Goal: Transaction & Acquisition: Purchase product/service

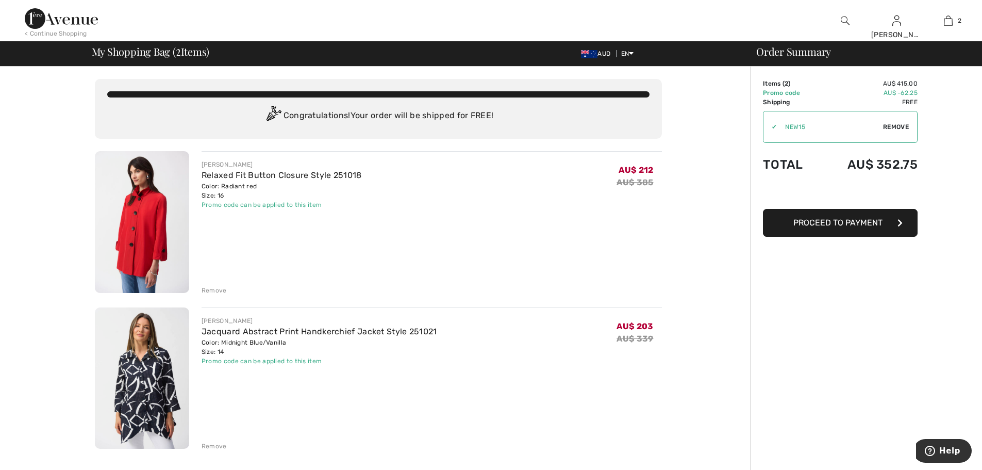
drag, startPoint x: 850, startPoint y: 15, endPoint x: 867, endPoint y: 246, distance: 231.6
click at [861, 324] on html "We value your privacy We use cookies to enhance your browsing experience, serve…" at bounding box center [491, 235] width 982 height 470
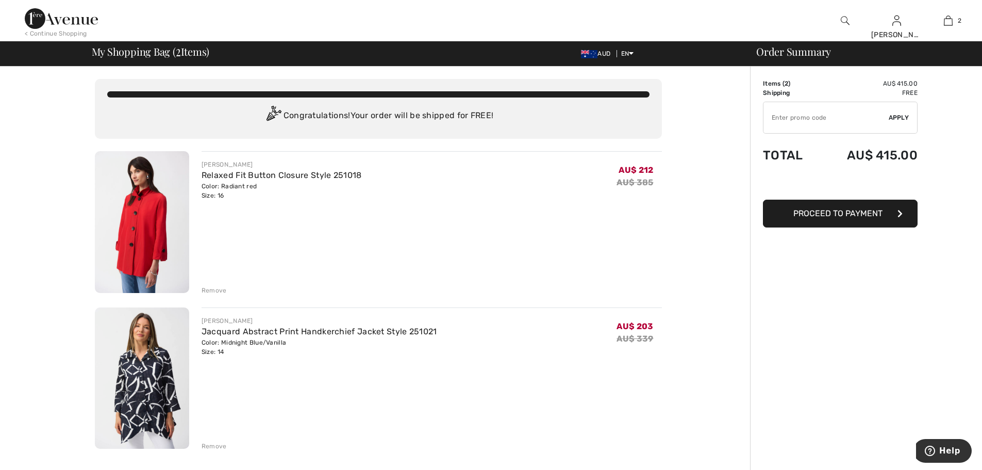
type input "NEW15"
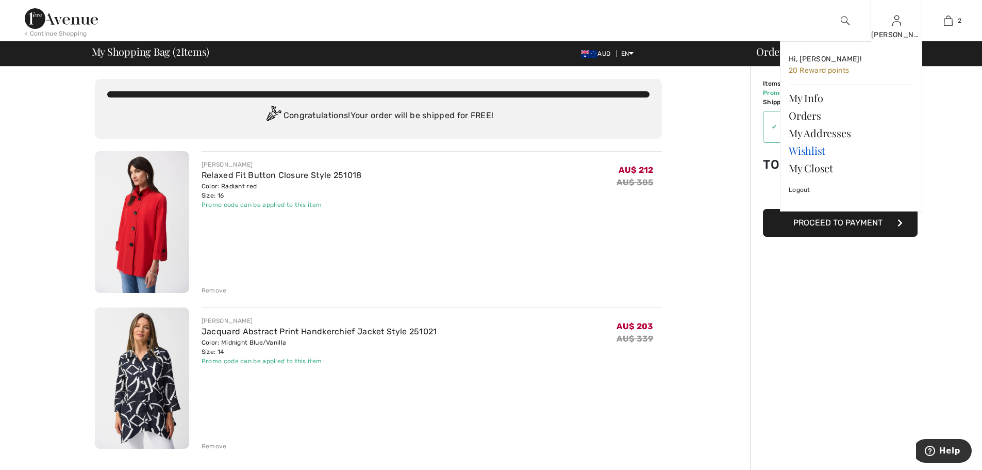
click at [809, 151] on link "Wishlist" at bounding box center [851, 151] width 125 height 18
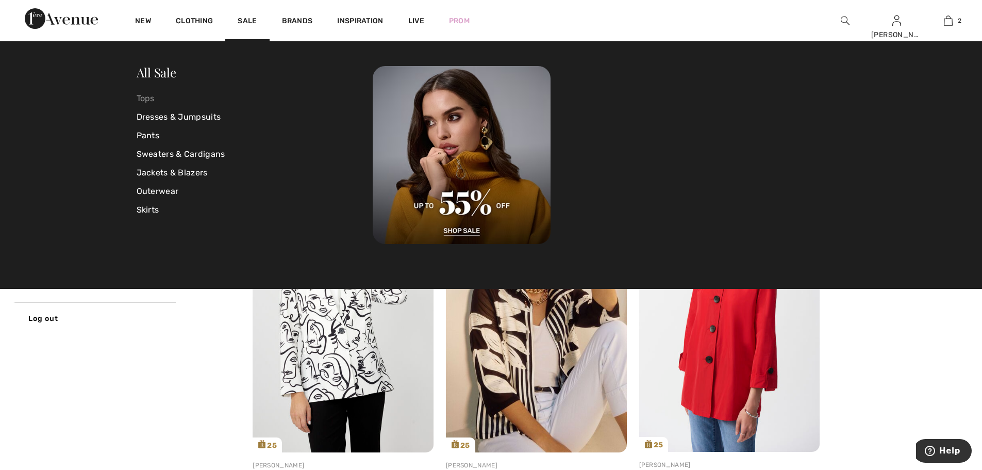
click at [151, 102] on link "Tops" at bounding box center [255, 98] width 237 height 19
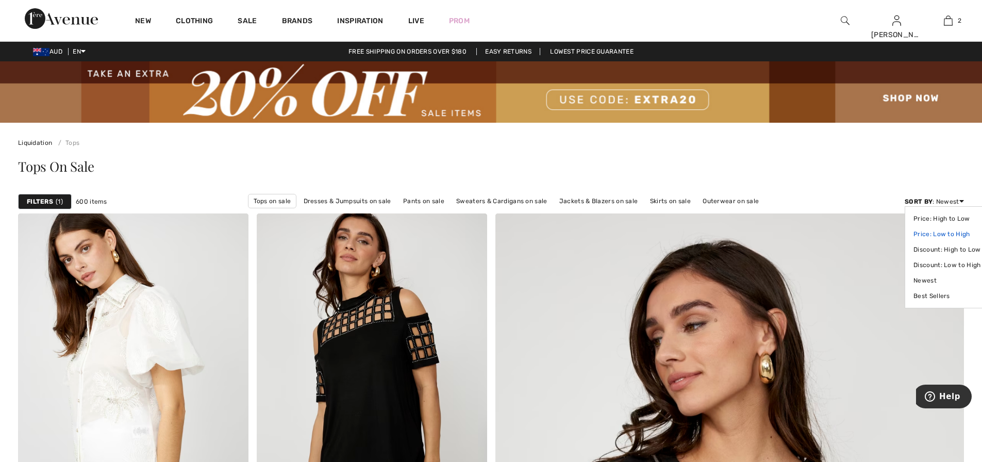
click at [946, 235] on link "Price: Low to High" at bounding box center [947, 233] width 67 height 15
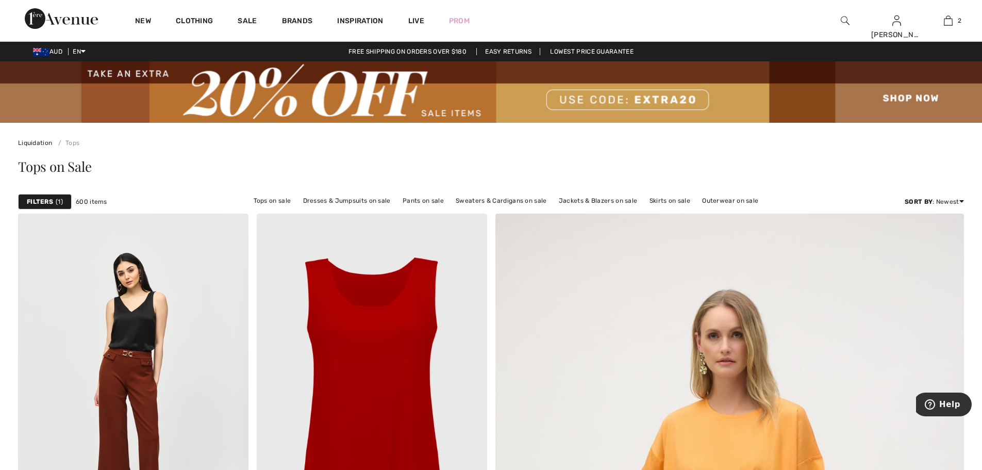
click at [35, 202] on strong "Filters" at bounding box center [40, 201] width 26 height 9
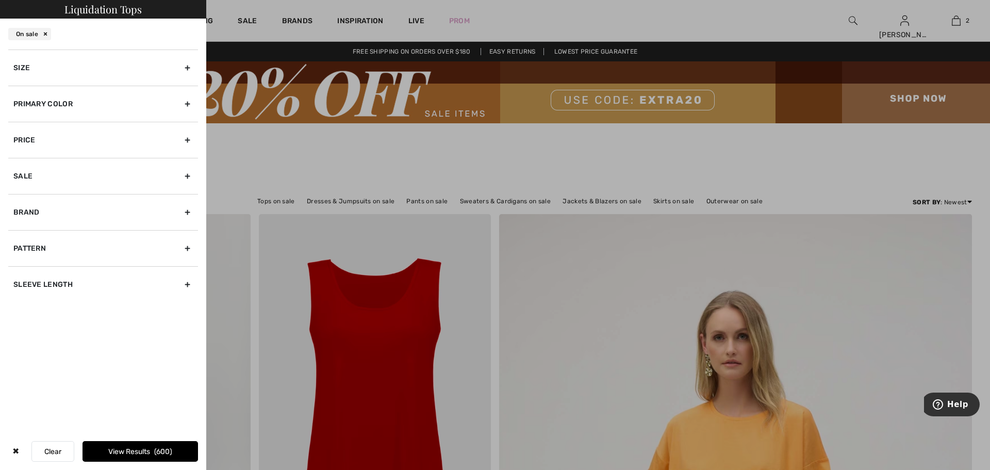
click at [25, 74] on div "Size" at bounding box center [103, 67] width 190 height 36
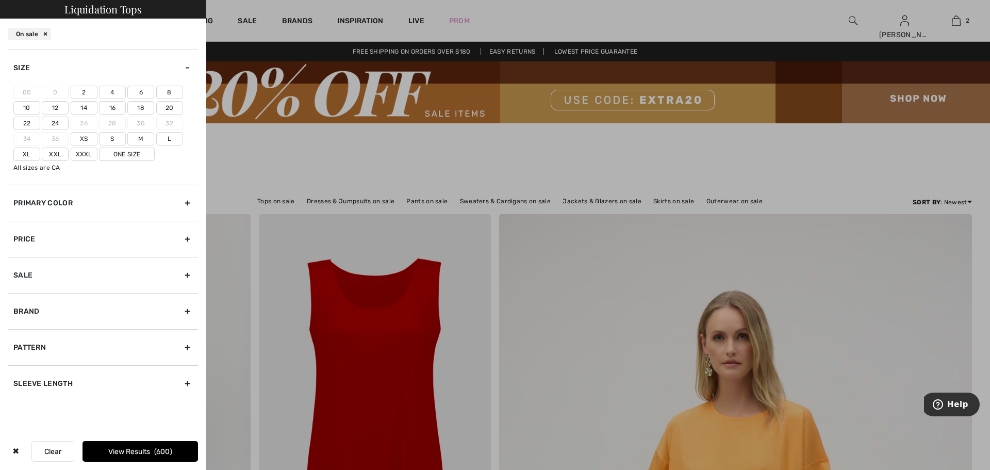
click at [112, 109] on label "16" at bounding box center [112, 107] width 27 height 13
click at [0, 0] on input"] "16" at bounding box center [0, 0] width 0 height 0
click at [170, 141] on label "L" at bounding box center [169, 138] width 27 height 13
click at [0, 0] on input"] "L" at bounding box center [0, 0] width 0 height 0
click at [27, 157] on label "Xl" at bounding box center [26, 153] width 27 height 13
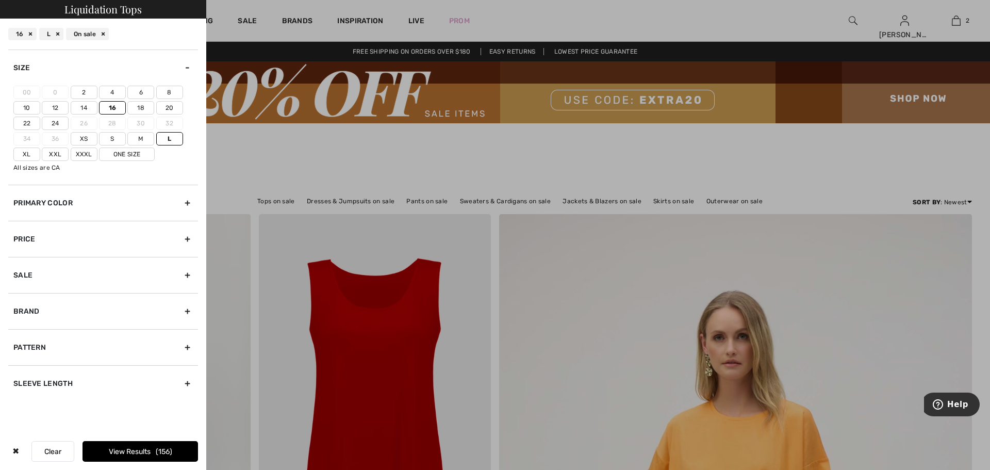
click at [0, 0] on input"] "Xl" at bounding box center [0, 0] width 0 height 0
click at [131, 452] on button "View Results 166" at bounding box center [139, 451] width 115 height 21
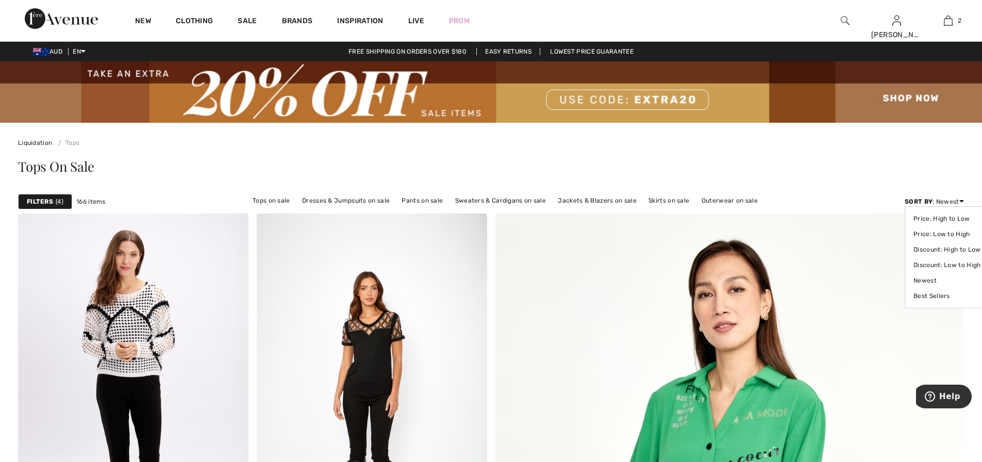
click at [962, 203] on icon at bounding box center [961, 200] width 5 height 7
click at [950, 233] on link "Price: Low to High" at bounding box center [947, 233] width 67 height 15
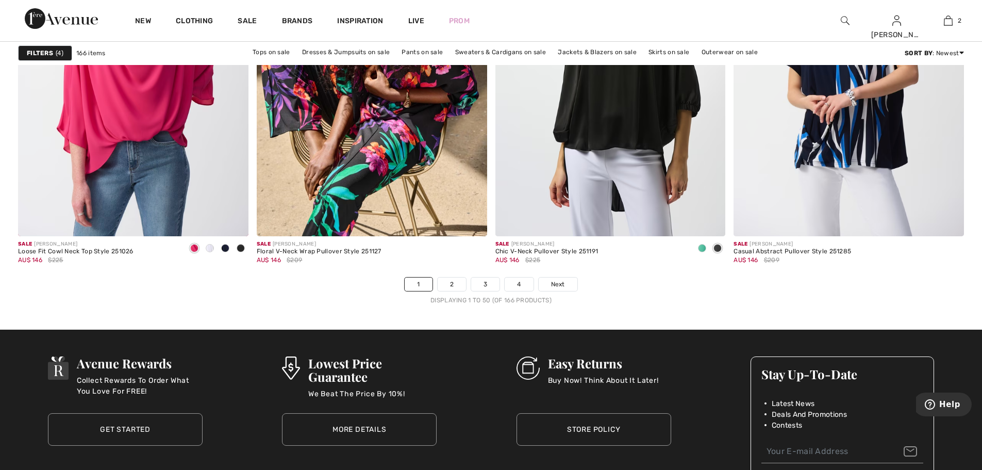
scroll to position [5980, 0]
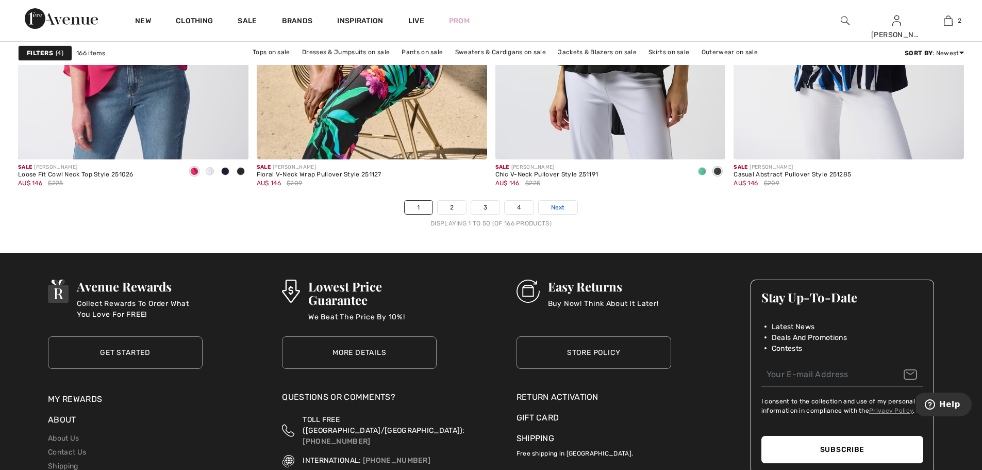
click at [552, 207] on span "Next" at bounding box center [558, 207] width 14 height 9
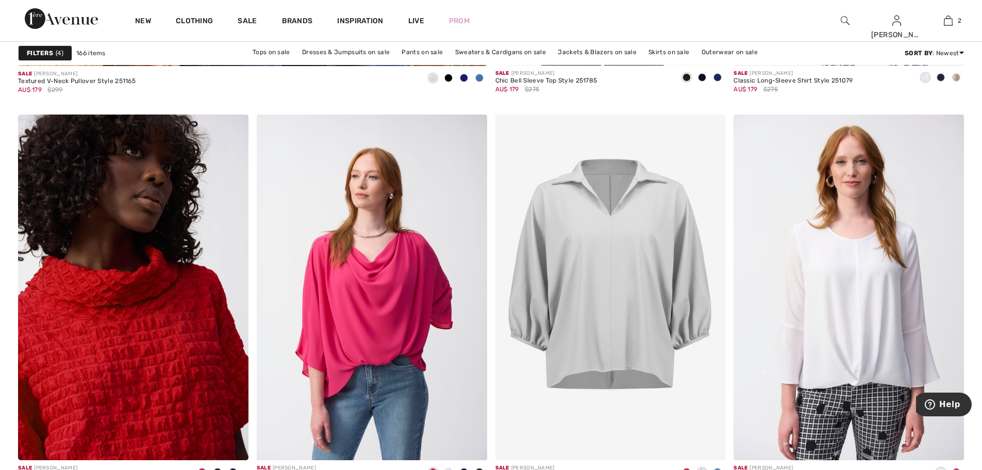
scroll to position [4073, 0]
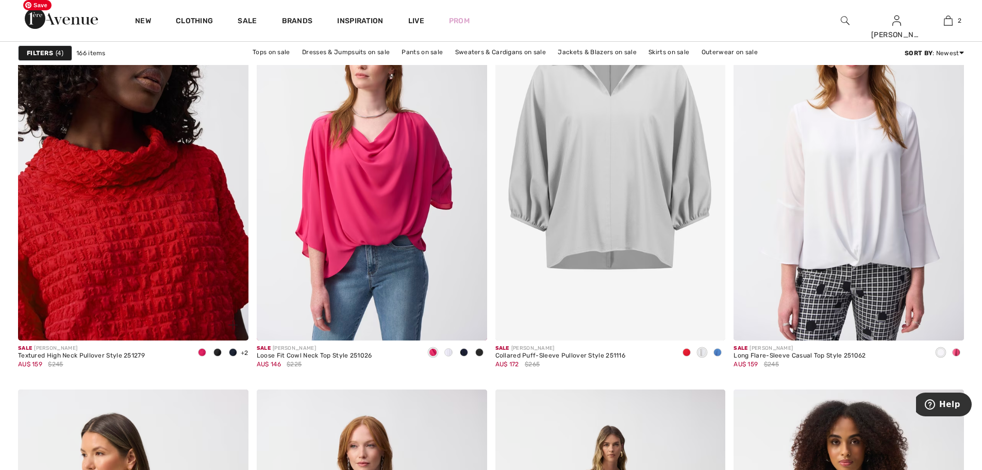
click at [160, 245] on img at bounding box center [133, 167] width 230 height 345
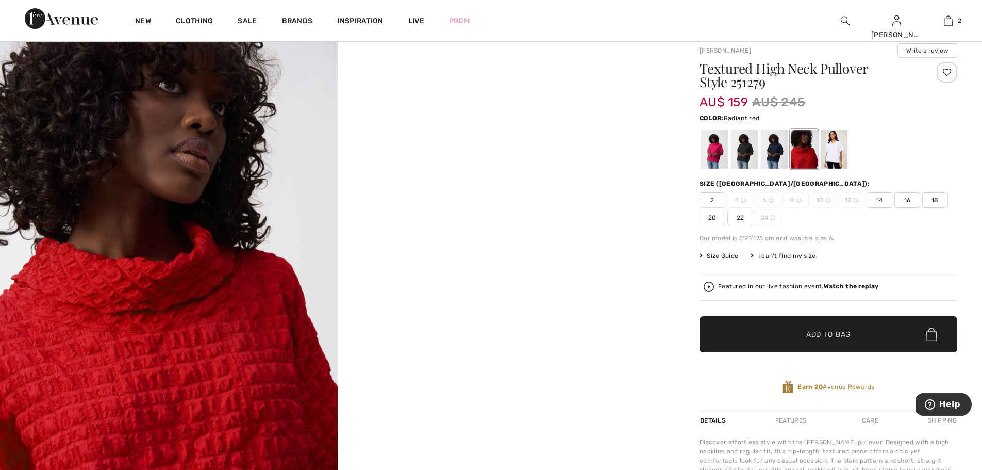
scroll to position [103, 0]
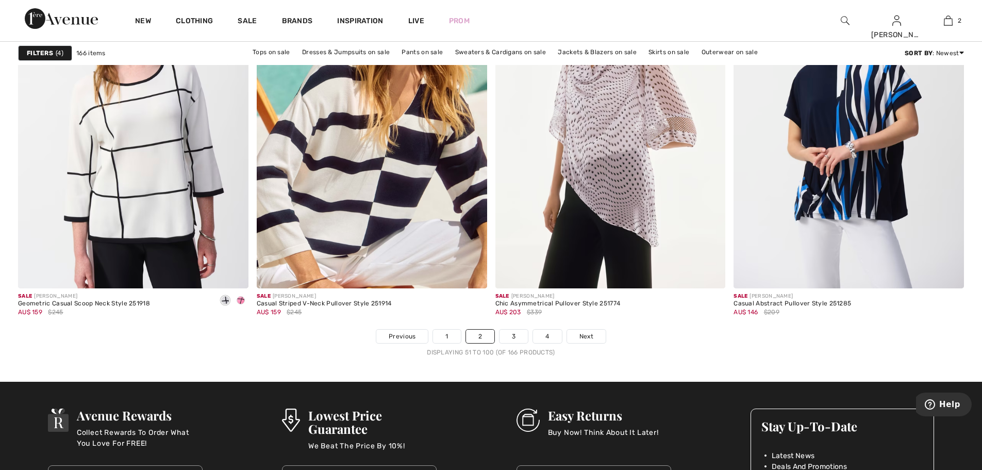
scroll to position [6032, 0]
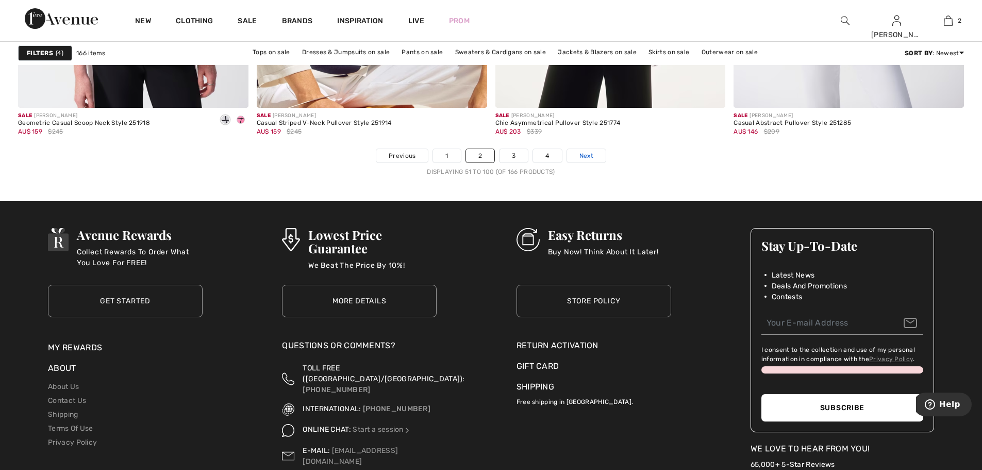
click at [586, 159] on span "Next" at bounding box center [586, 155] width 14 height 9
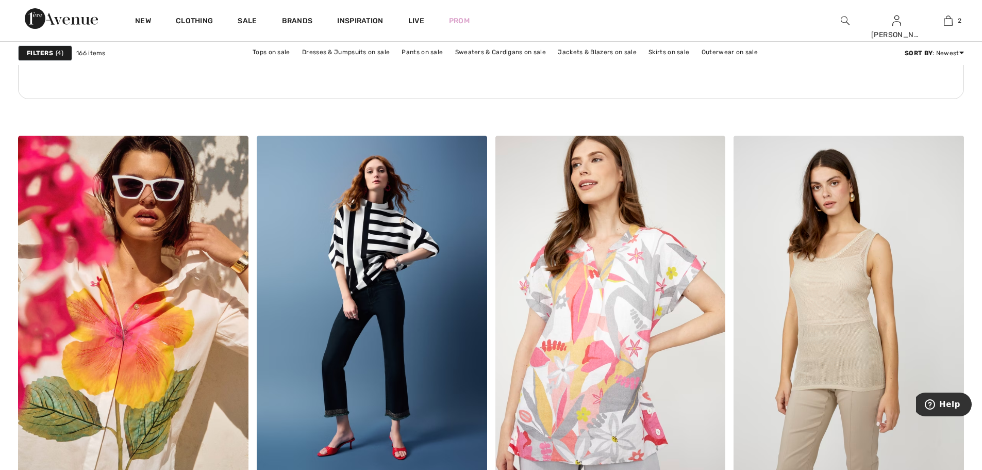
scroll to position [1856, 0]
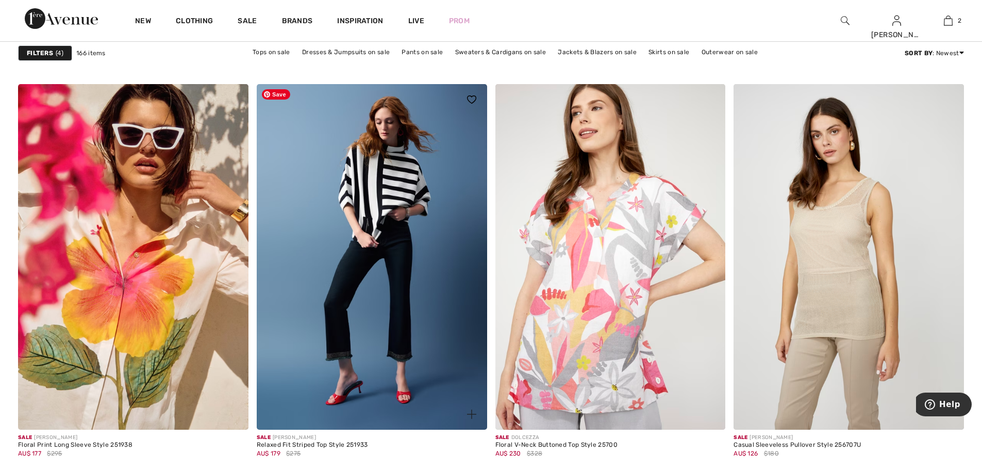
click at [362, 217] on img at bounding box center [372, 256] width 230 height 345
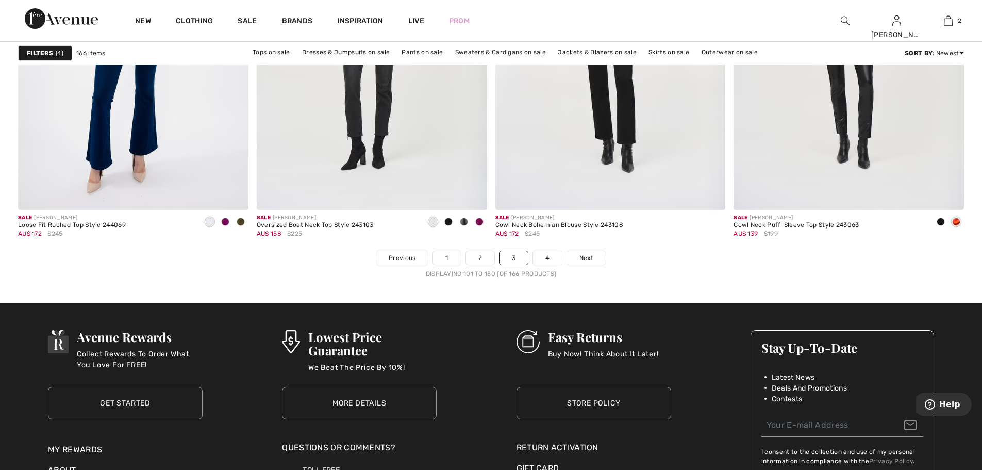
scroll to position [6084, 0]
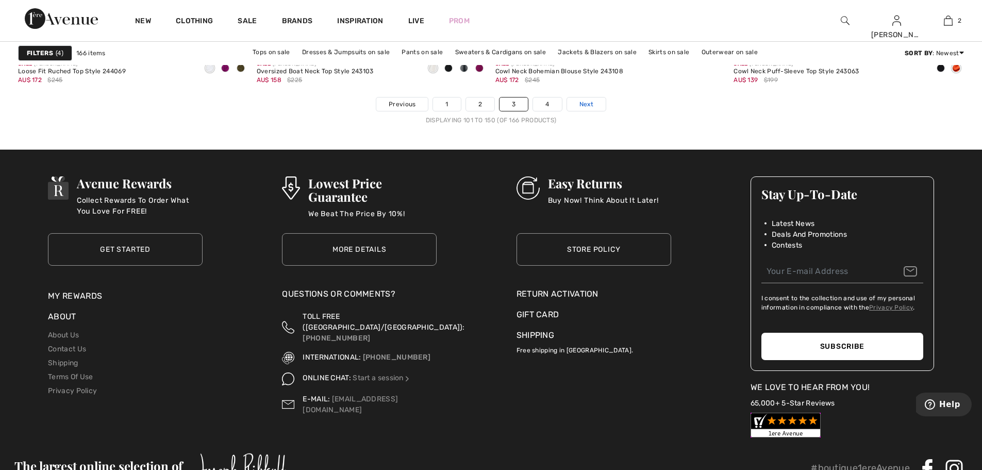
click at [584, 104] on span "Next" at bounding box center [586, 104] width 14 height 9
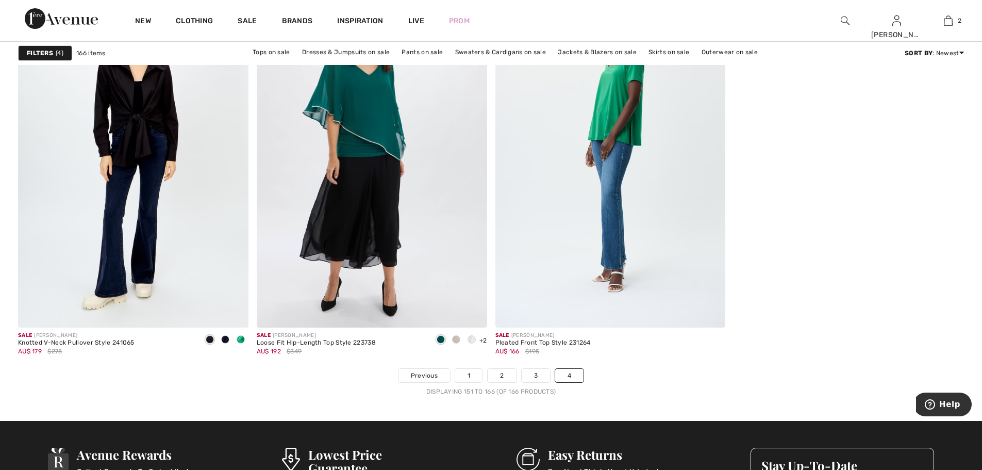
scroll to position [1959, 0]
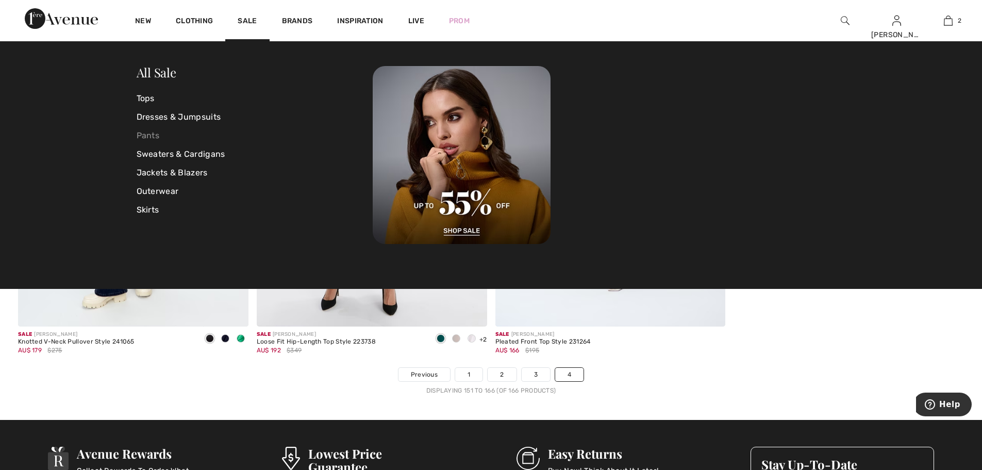
click at [146, 139] on link "Pants" at bounding box center [255, 135] width 237 height 19
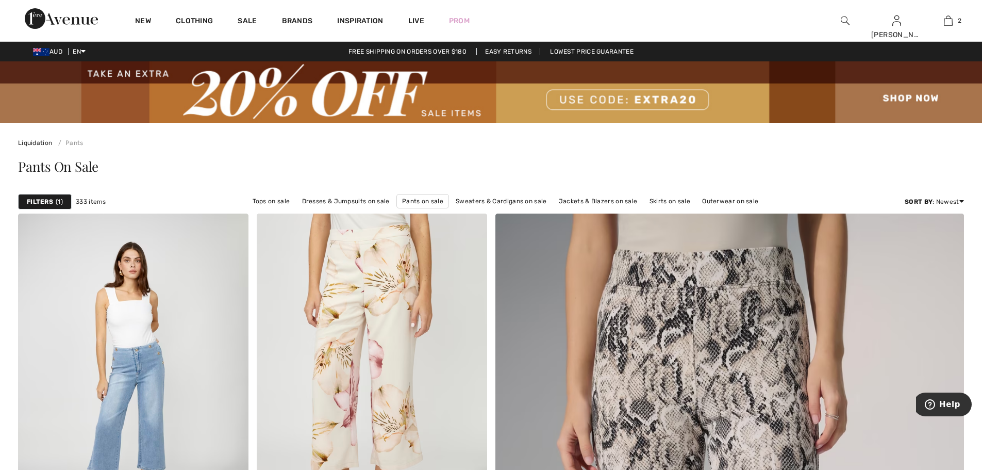
click at [47, 202] on strong "Filters" at bounding box center [40, 201] width 26 height 9
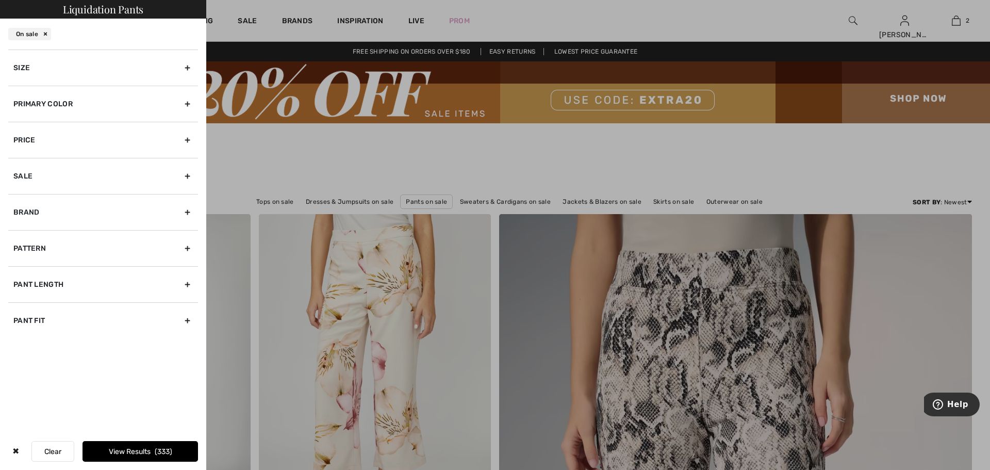
click at [22, 68] on div "Size" at bounding box center [103, 67] width 190 height 36
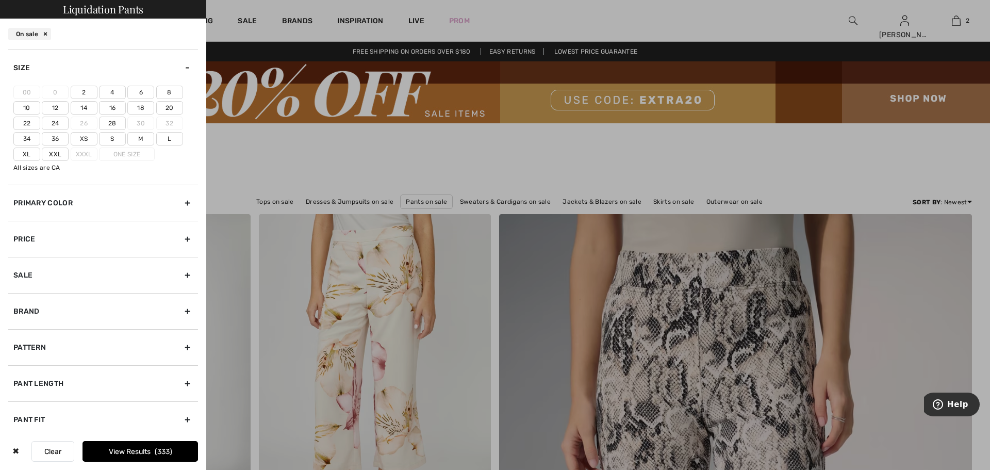
click at [109, 106] on label "16" at bounding box center [112, 107] width 27 height 13
click at [0, 0] on input"] "16" at bounding box center [0, 0] width 0 height 0
click at [170, 139] on label "L" at bounding box center [169, 138] width 27 height 13
click at [0, 0] on input"] "L" at bounding box center [0, 0] width 0 height 0
click at [21, 155] on label "Xl" at bounding box center [26, 153] width 27 height 13
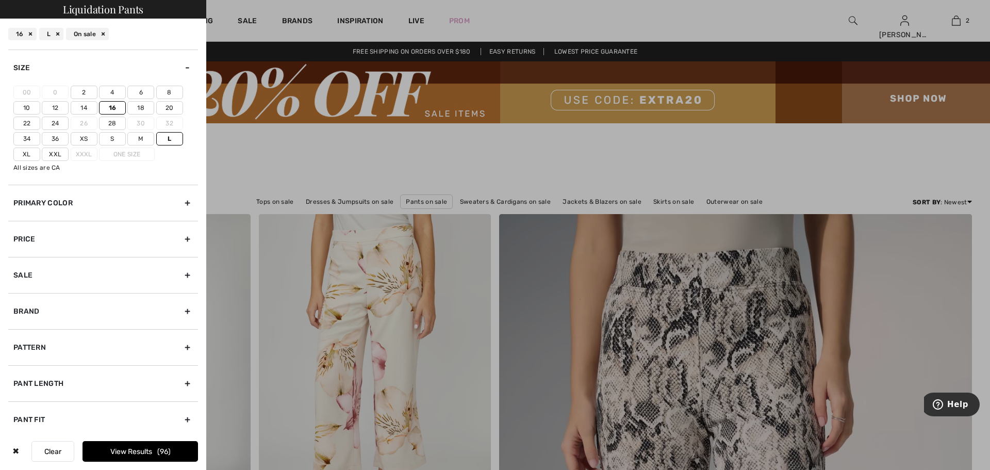
click at [0, 0] on input"] "Xl" at bounding box center [0, 0] width 0 height 0
click at [123, 452] on button "View Results 100" at bounding box center [139, 451] width 115 height 21
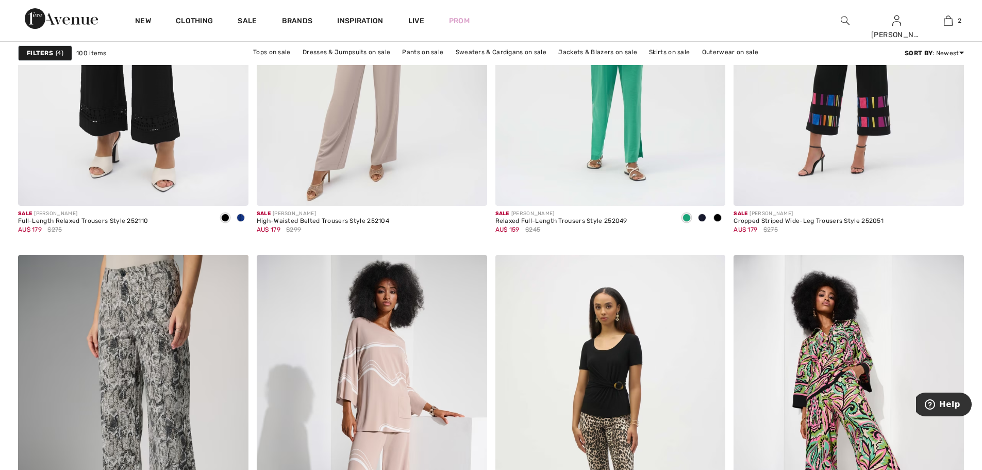
scroll to position [1031, 0]
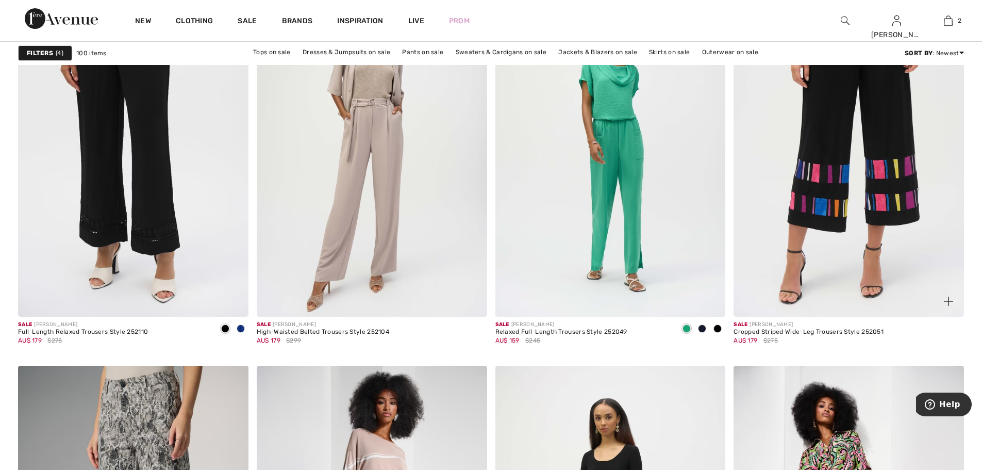
click at [832, 184] on img at bounding box center [849, 143] width 230 height 345
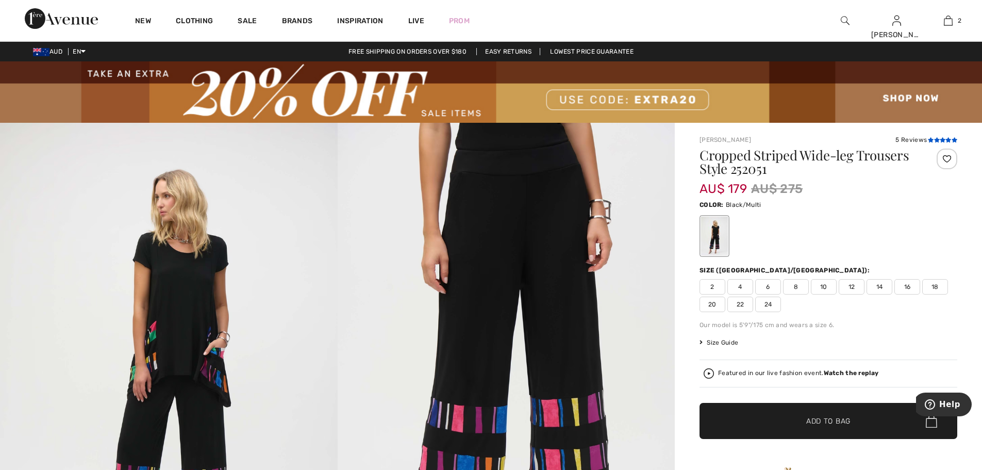
click at [937, 141] on icon at bounding box center [937, 139] width 6 height 5
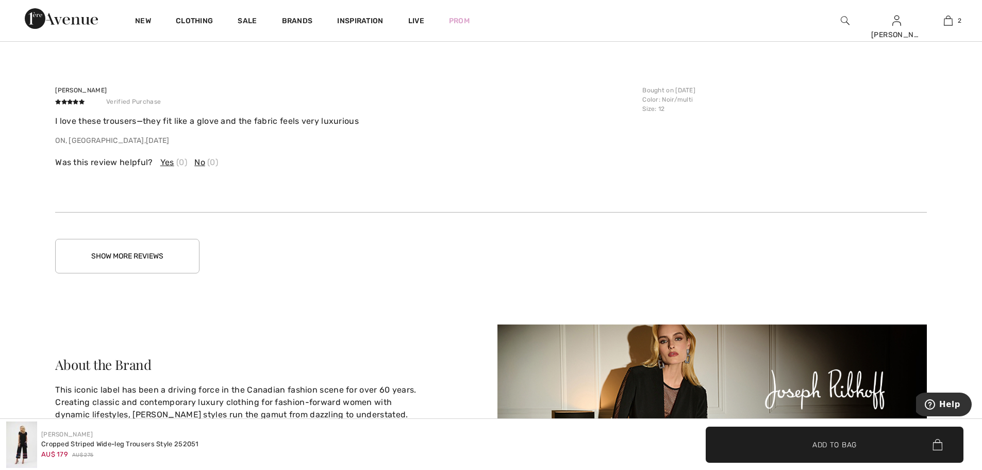
scroll to position [2535, 0]
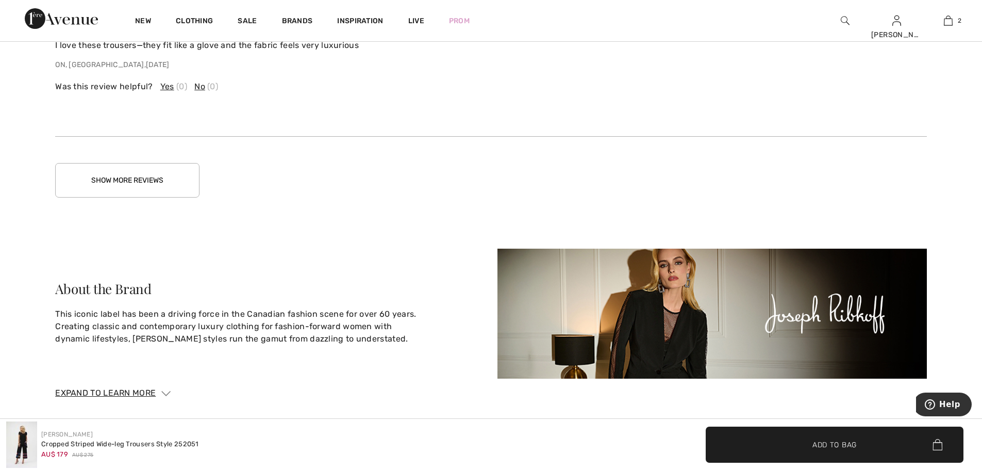
click at [115, 177] on button "Show More Reviews" at bounding box center [127, 180] width 144 height 35
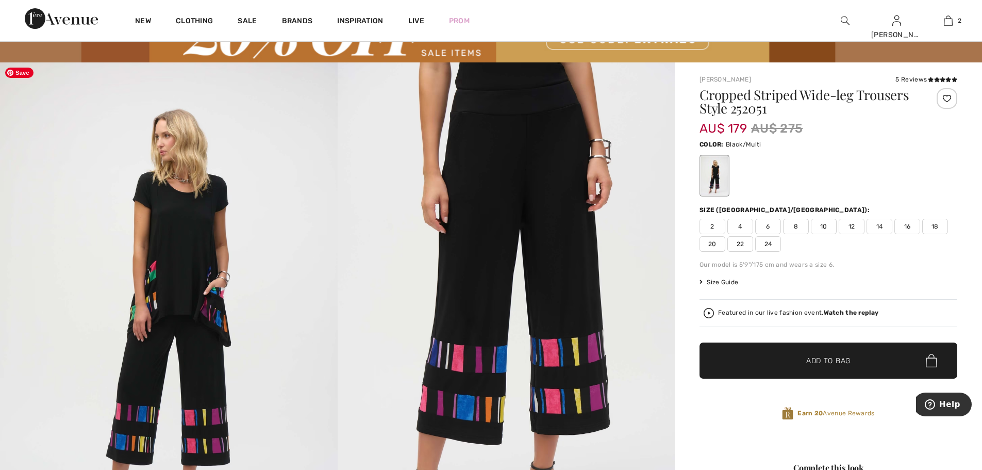
scroll to position [215, 0]
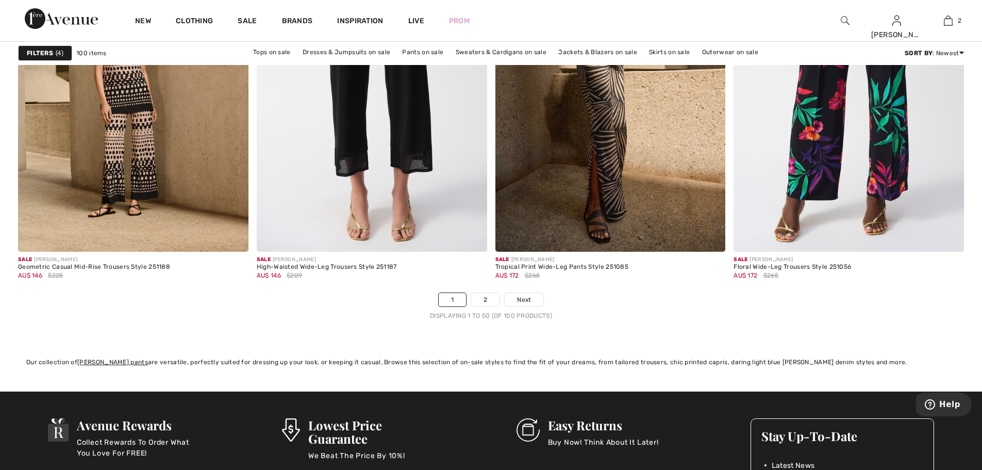
scroll to position [5980, 0]
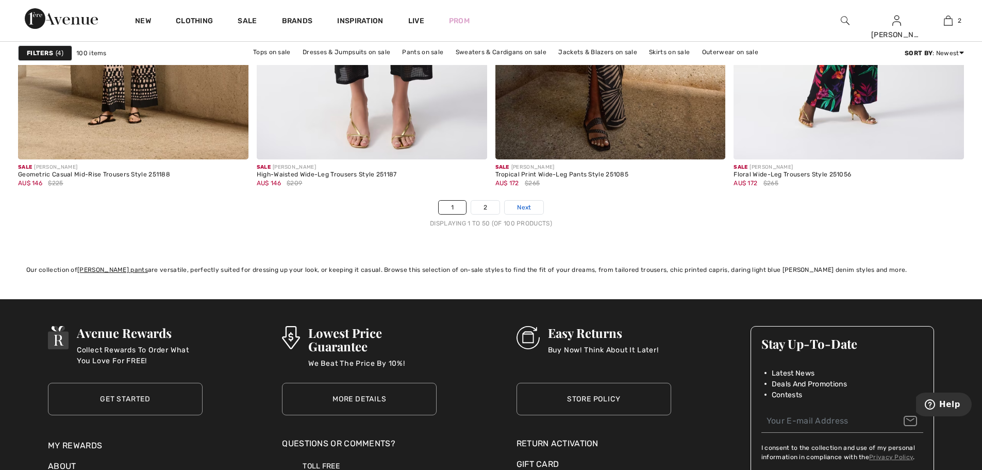
click at [520, 212] on link "Next" at bounding box center [524, 207] width 39 height 13
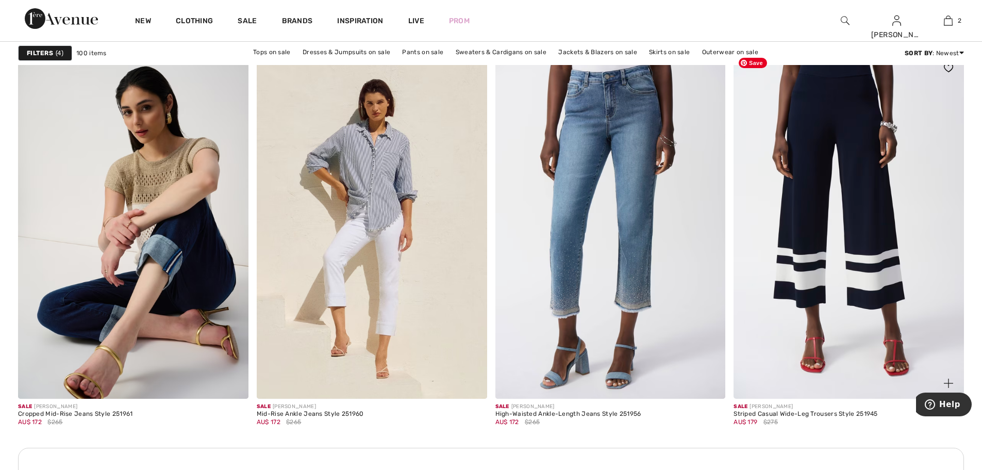
scroll to position [1466, 0]
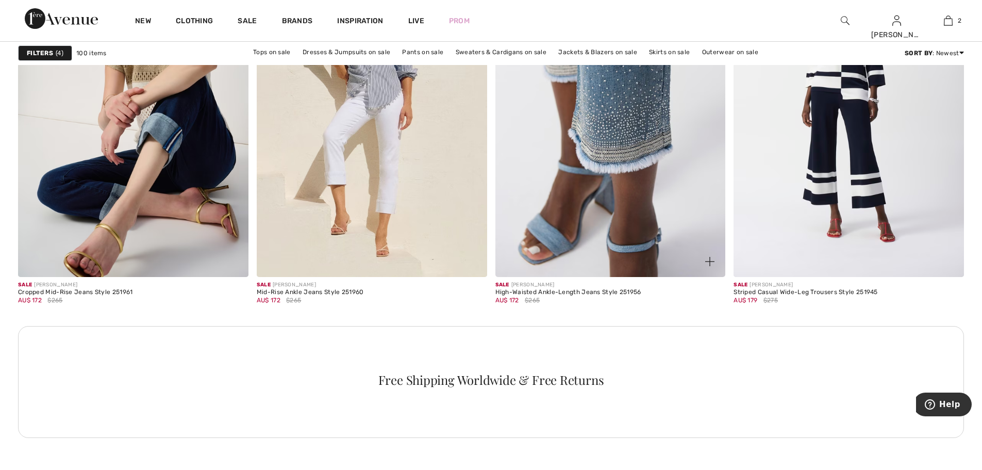
click at [614, 220] on img at bounding box center [610, 103] width 230 height 345
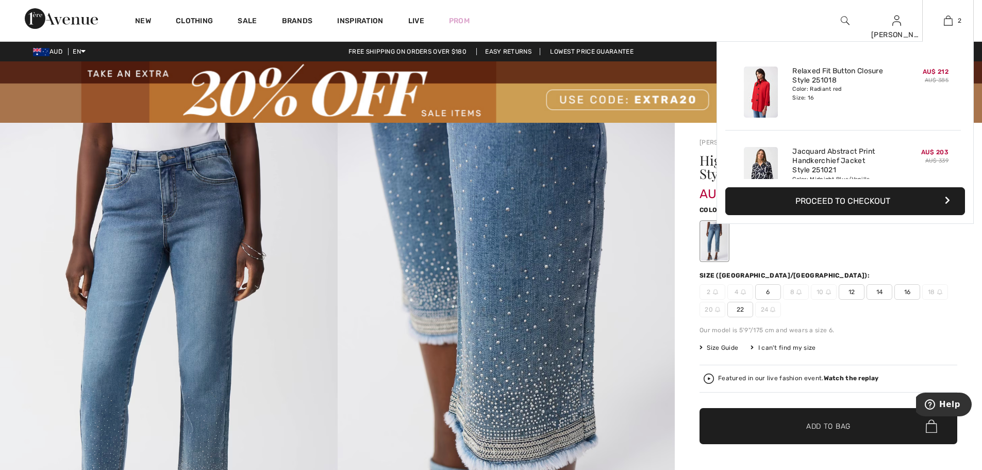
click at [831, 201] on button "Proceed to Checkout" at bounding box center [845, 201] width 240 height 28
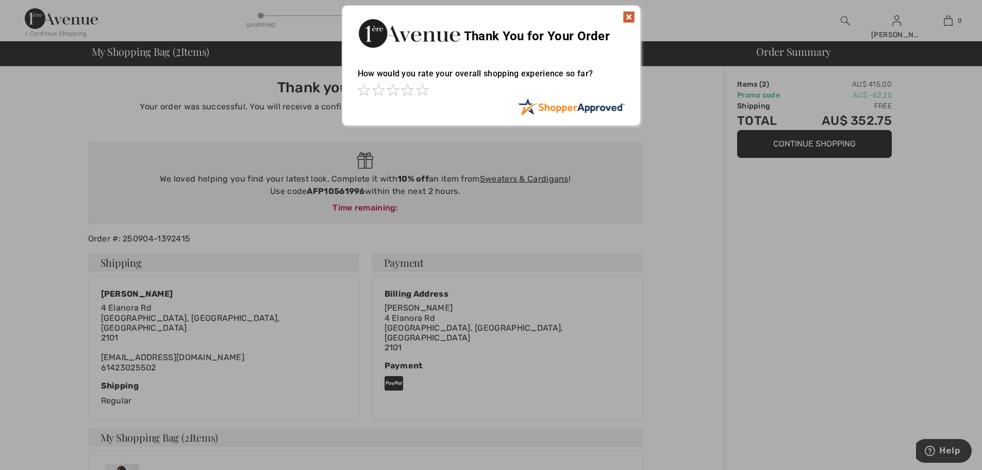
click at [628, 18] on img at bounding box center [629, 17] width 12 height 12
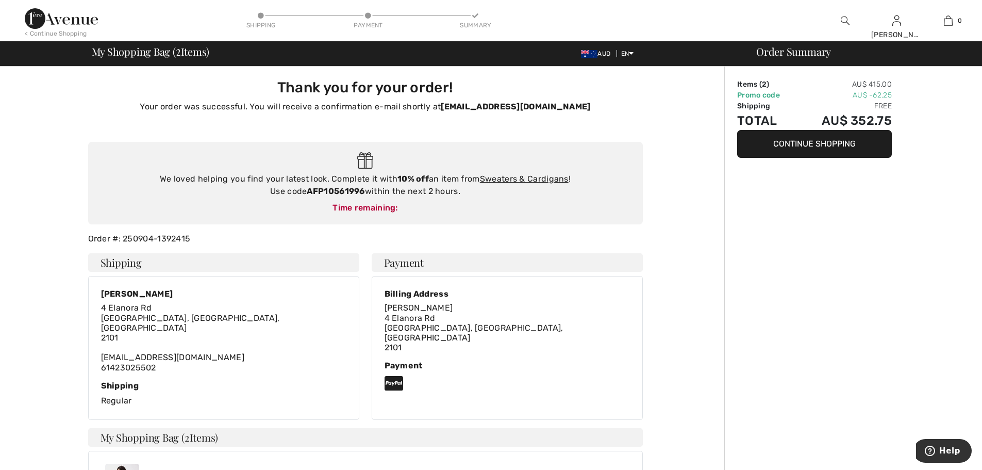
scroll to position [206, 0]
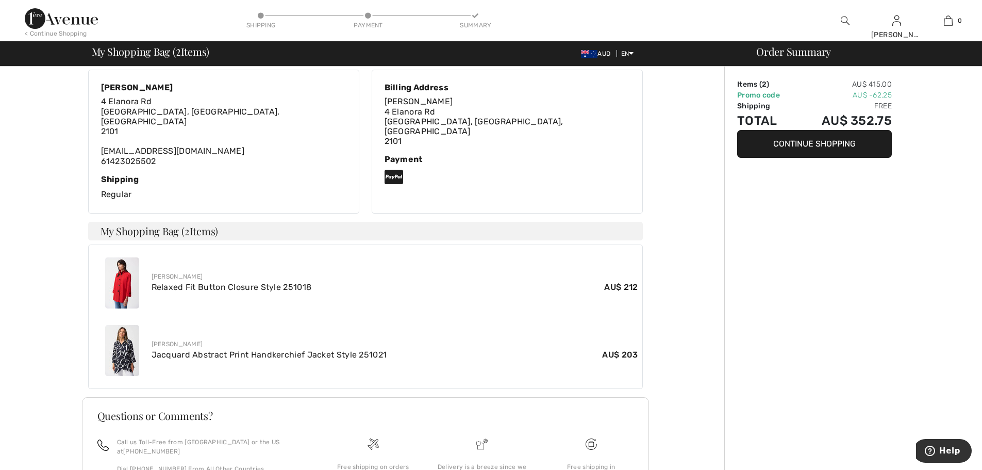
drag, startPoint x: 812, startPoint y: 143, endPoint x: 496, endPoint y: 129, distance: 316.4
click at [812, 143] on button "Continue Shopping" at bounding box center [814, 144] width 155 height 28
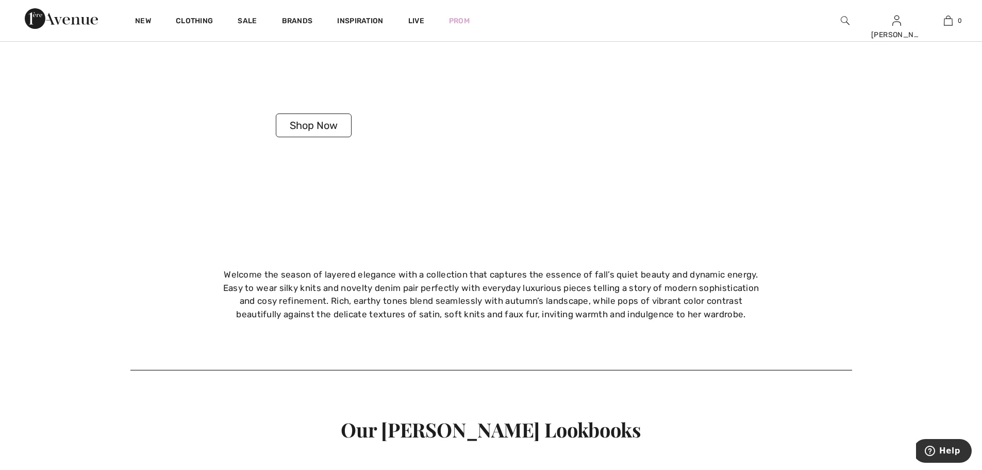
scroll to position [2939, 0]
